Goal: Information Seeking & Learning: Learn about a topic

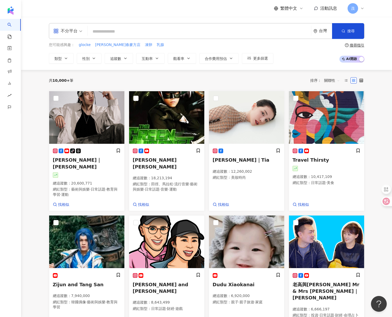
click at [204, 36] on input "search" at bounding box center [199, 32] width 219 height 10
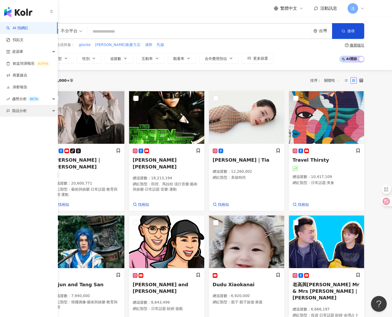
click at [22, 111] on span "競品分析" at bounding box center [19, 111] width 15 height 12
click at [25, 137] on link "關鍵字提及分析" at bounding box center [26, 134] width 26 height 5
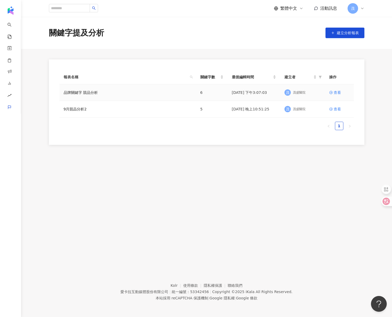
click at [115, 95] on td "品牌關鍵字 競品分析" at bounding box center [127, 92] width 137 height 17
click at [87, 93] on link "品牌關鍵字 競品分析" at bounding box center [81, 93] width 34 height 6
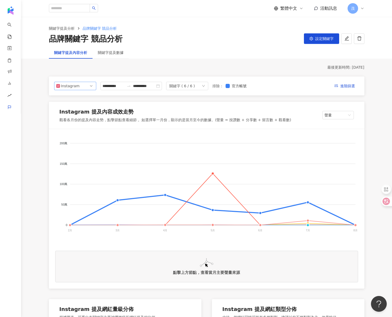
click at [88, 88] on span "Instagram" at bounding box center [75, 86] width 38 height 8
click at [110, 54] on div "關鍵字提及數據" at bounding box center [111, 53] width 26 height 6
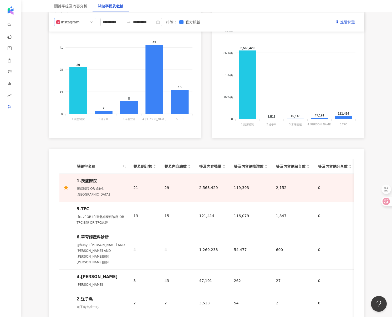
scroll to position [60, 0]
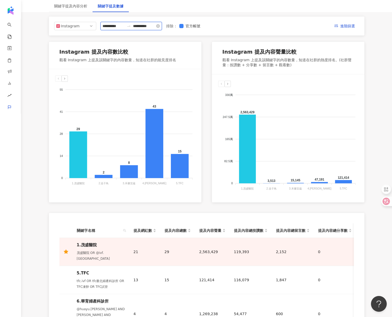
click at [124, 27] on input "**********" at bounding box center [113, 26] width 22 height 6
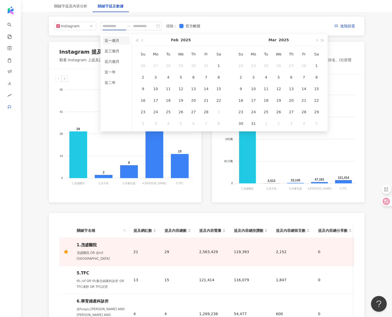
click at [124, 43] on li "近一個月" at bounding box center [115, 40] width 27 height 8
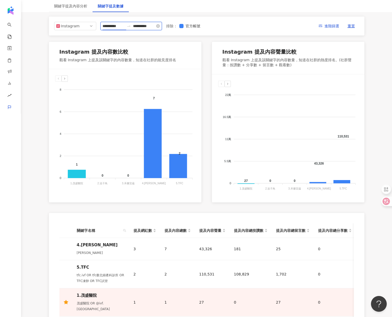
click at [120, 27] on input "**********" at bounding box center [113, 26] width 22 height 6
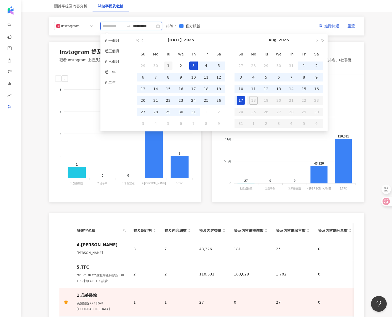
type input "**********"
click at [168, 63] on div "1" at bounding box center [168, 65] width 8 height 8
type input "**********"
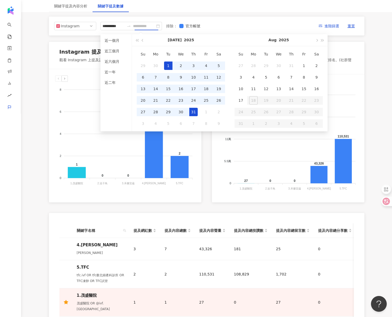
click at [194, 113] on div "31" at bounding box center [193, 112] width 8 height 8
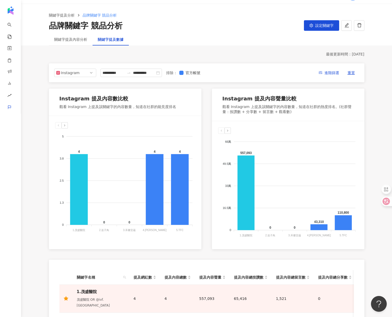
scroll to position [0, 0]
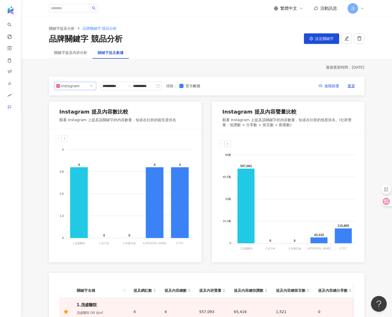
click at [86, 86] on span "Instagram" at bounding box center [75, 86] width 38 height 8
click at [280, 70] on div "最後更新時間 ： [DATE]" at bounding box center [206, 67] width 315 height 5
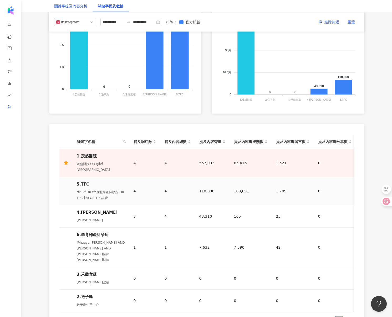
scroll to position [237, 0]
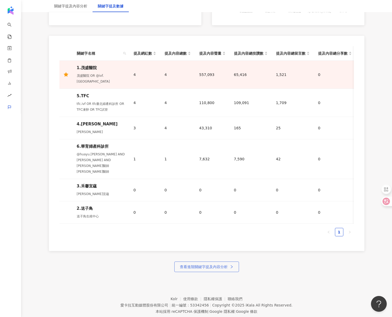
click at [211, 261] on button "查看進階關鍵字提及內容分析" at bounding box center [206, 266] width 65 height 11
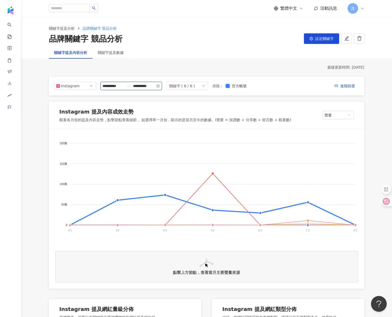
click at [123, 86] on input "**********" at bounding box center [113, 86] width 22 height 6
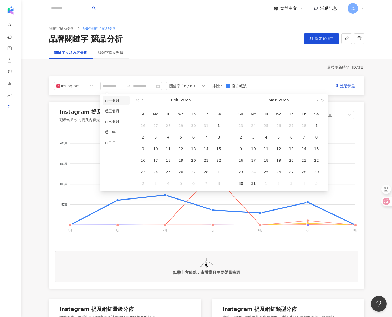
click at [120, 102] on li "近一個月" at bounding box center [115, 100] width 27 height 8
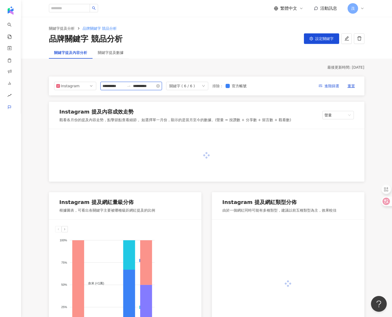
click at [121, 86] on input "**********" at bounding box center [113, 86] width 22 height 6
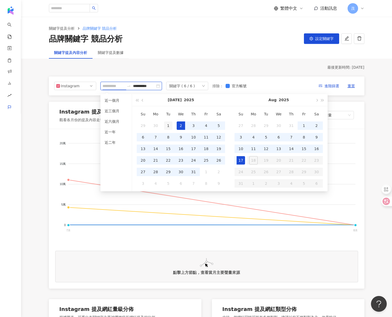
type input "**********"
click at [169, 126] on div "1" at bounding box center [168, 125] width 8 height 8
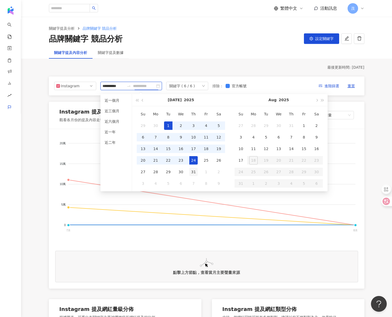
type input "**********"
click at [195, 171] on div "31" at bounding box center [193, 172] width 8 height 8
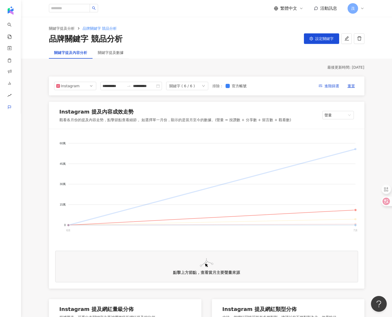
click at [81, 317] on span "6.華育婦產科診所" at bounding box center [67, 323] width 29 height 4
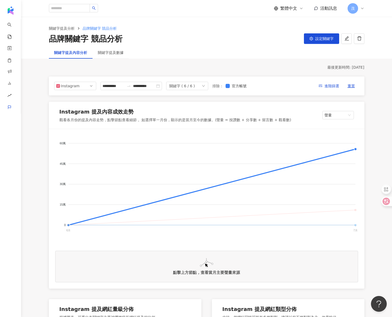
click at [69, 275] on span "我的品牌" at bounding box center [61, 277] width 17 height 4
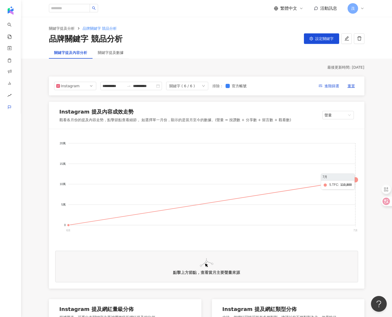
click at [353, 182] on foreignobject "我的品牌 6.華育婦產科診所 4.[PERSON_NAME] 5.TFC 3.禾馨宜蘊 2.送子鳥" at bounding box center [206, 187] width 303 height 105
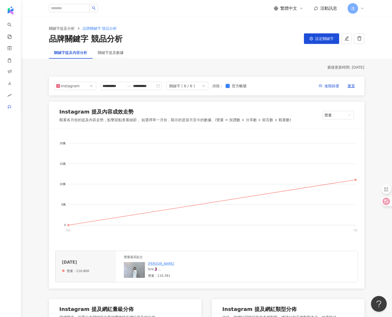
click at [263, 268] on div "聲量最高貼文 [PERSON_NAME] 聲量：110,381" at bounding box center [237, 266] width 242 height 31
click at [172, 266] on div "[PERSON_NAME]" at bounding box center [187, 263] width 79 height 4
click at [137, 272] on img at bounding box center [134, 270] width 21 height 16
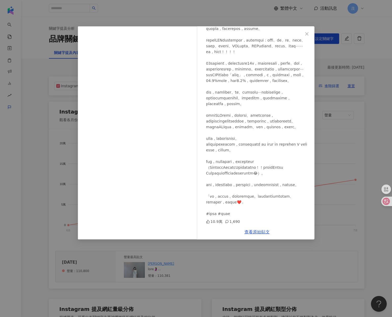
scroll to position [266, 0]
click at [351, 187] on div "[PERSON_NAME] [DATE] 10.9萬 1,690 查看原始貼文" at bounding box center [196, 158] width 392 height 317
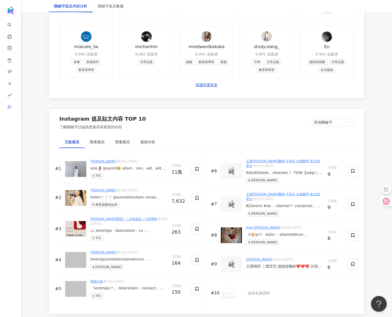
scroll to position [756, 0]
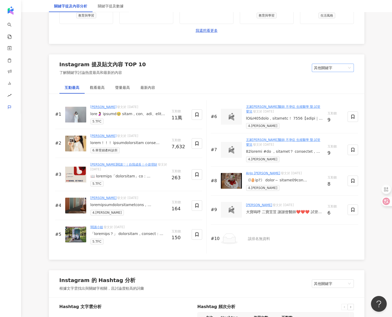
click at [339, 66] on span "其他關鍵字" at bounding box center [333, 68] width 38 height 8
click at [329, 87] on div "我的關鍵字" at bounding box center [333, 88] width 34 height 6
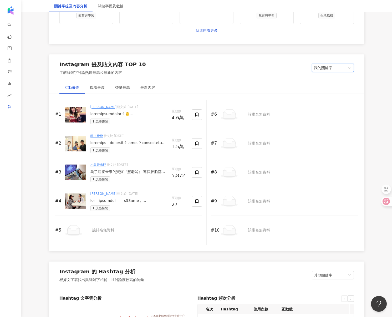
click at [327, 70] on span "我的關鍵字" at bounding box center [333, 68] width 38 height 8
click at [329, 79] on div "其他關鍵字" at bounding box center [333, 79] width 34 height 6
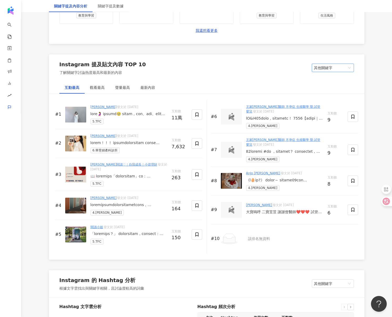
click at [153, 118] on div "[PERSON_NAME] 發文於 [DATE] 5.TFC" at bounding box center [128, 115] width 77 height 20
click at [151, 114] on div at bounding box center [128, 113] width 77 height 5
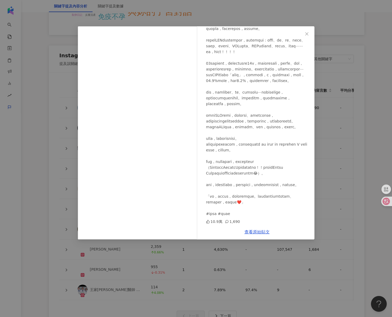
scroll to position [1150, 0]
click at [359, 164] on div "[PERSON_NAME] [DATE] 10.9萬 1,690 查看原始貼文" at bounding box center [196, 158] width 392 height 317
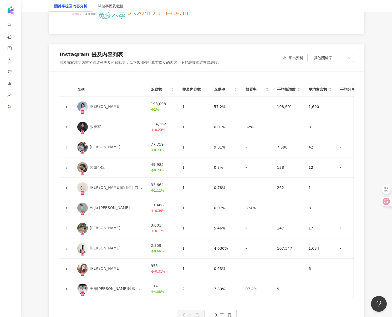
click at [66, 126] on icon at bounding box center [66, 127] width 3 height 3
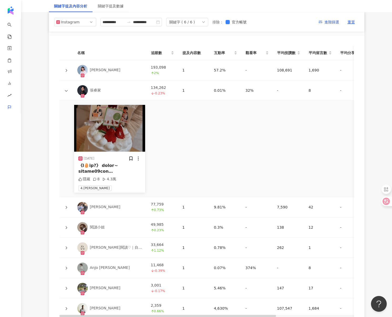
scroll to position [1062, 0]
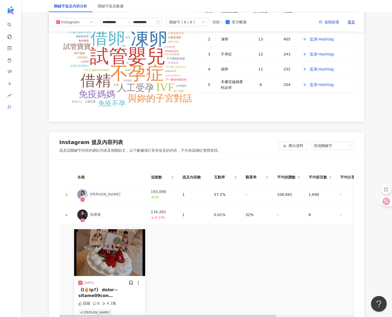
click at [67, 195] on icon at bounding box center [66, 194] width 2 height 3
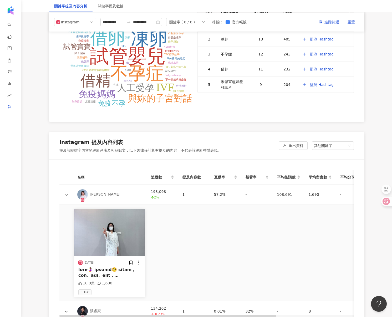
click at [101, 227] on img at bounding box center [109, 232] width 71 height 47
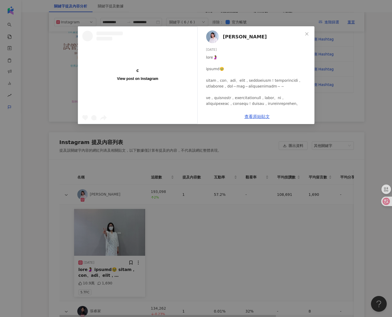
click at [252, 123] on div "查看原始貼文" at bounding box center [257, 116] width 115 height 15
click at [253, 120] on div "[PERSON_NAME] [DATE] 10.9萬 1,690 查看原始貼文" at bounding box center [257, 75] width 115 height 98
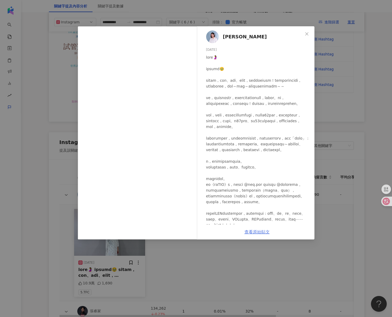
click at [259, 231] on link "查看原始貼文" at bounding box center [256, 231] width 25 height 5
